Goal: Navigation & Orientation: Find specific page/section

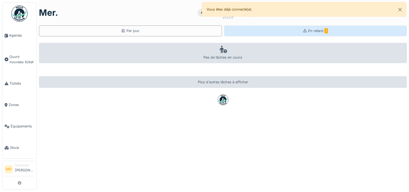
click at [288, 29] on div "En retard 1" at bounding box center [315, 30] width 183 height 11
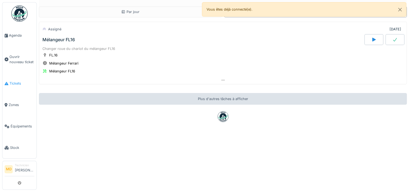
click at [12, 81] on span "Tickets" at bounding box center [21, 83] width 25 height 5
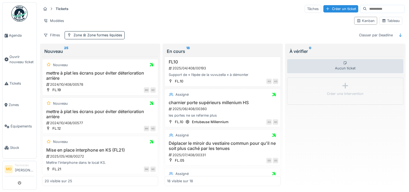
scroll to position [451, 0]
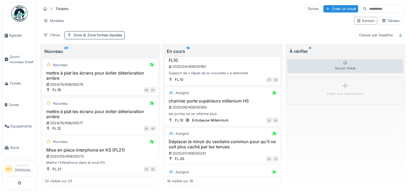
click at [254, 150] on div "2025/07/408/00331" at bounding box center [223, 152] width 110 height 5
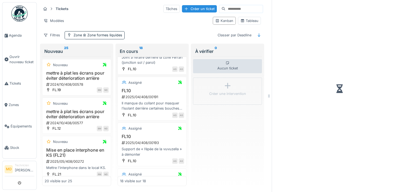
scroll to position [549, 0]
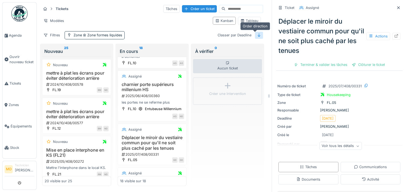
click at [257, 34] on icon at bounding box center [259, 35] width 4 height 4
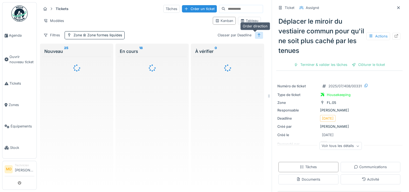
scroll to position [0, 0]
click at [257, 34] on icon at bounding box center [259, 35] width 4 height 4
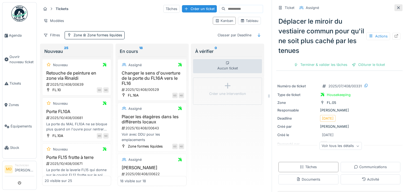
click at [397, 8] on icon at bounding box center [399, 8] width 4 height 4
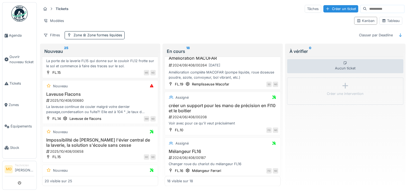
scroll to position [105, 0]
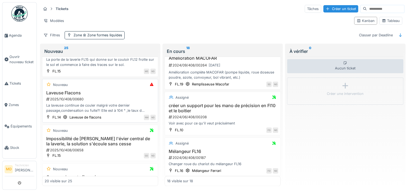
click at [128, 90] on h3 "Laveuse Flacons" at bounding box center [100, 92] width 111 height 5
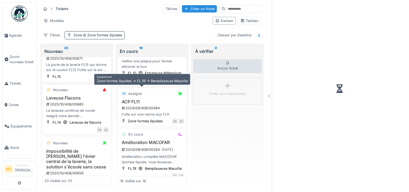
scroll to position [754, 0]
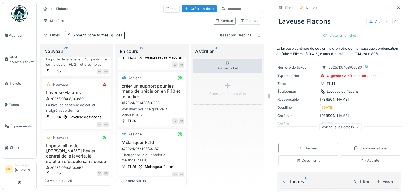
click at [347, 126] on div "Voir tous les détails" at bounding box center [340, 127] width 42 height 8
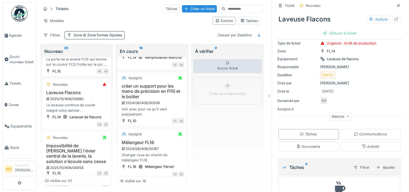
scroll to position [0, 0]
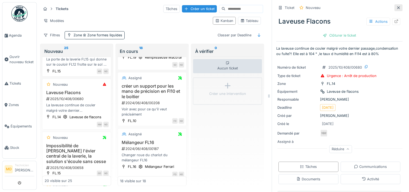
click at [397, 10] on div at bounding box center [399, 7] width 4 height 5
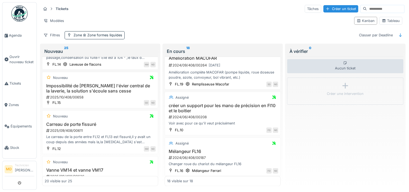
scroll to position [159, 0]
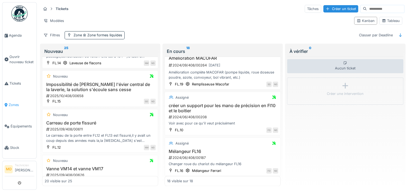
click at [17, 102] on span "Zones" at bounding box center [22, 104] width 26 height 5
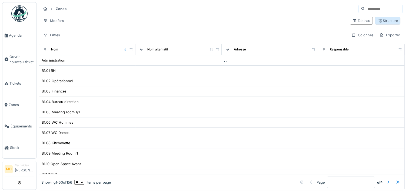
click at [388, 21] on div "Structure" at bounding box center [388, 20] width 21 height 5
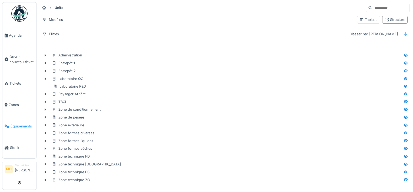
click at [14, 123] on span "Équipements" at bounding box center [23, 125] width 24 height 5
click at [25, 123] on span "Équipements" at bounding box center [23, 125] width 24 height 5
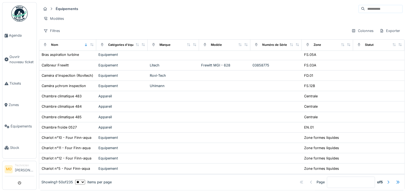
scroll to position [445, 0]
click at [12, 37] on span "Agenda" at bounding box center [21, 35] width 25 height 5
